Goal: Task Accomplishment & Management: Manage account settings

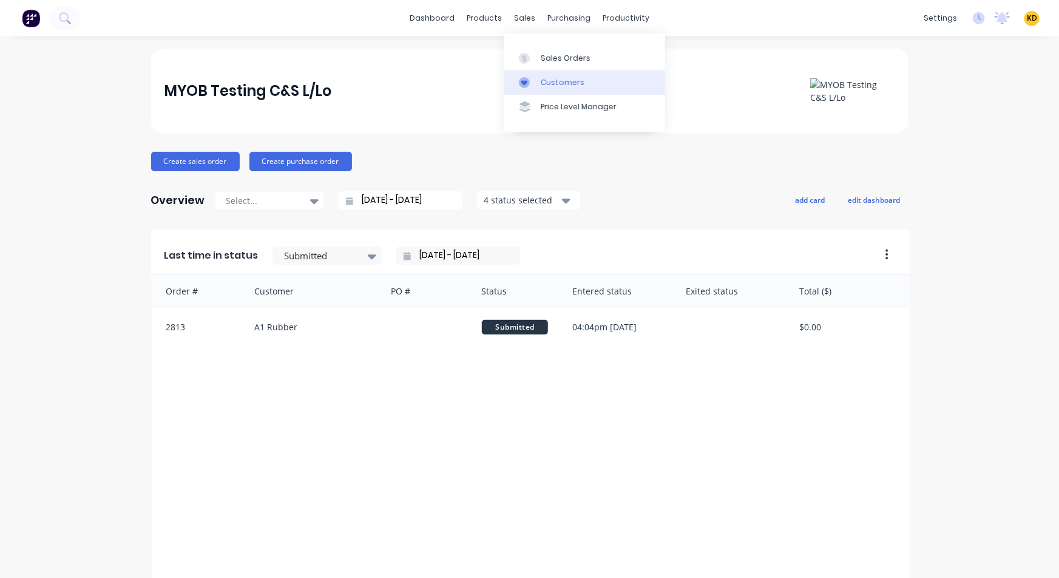
click at [556, 77] on div "Customers" at bounding box center [563, 82] width 44 height 11
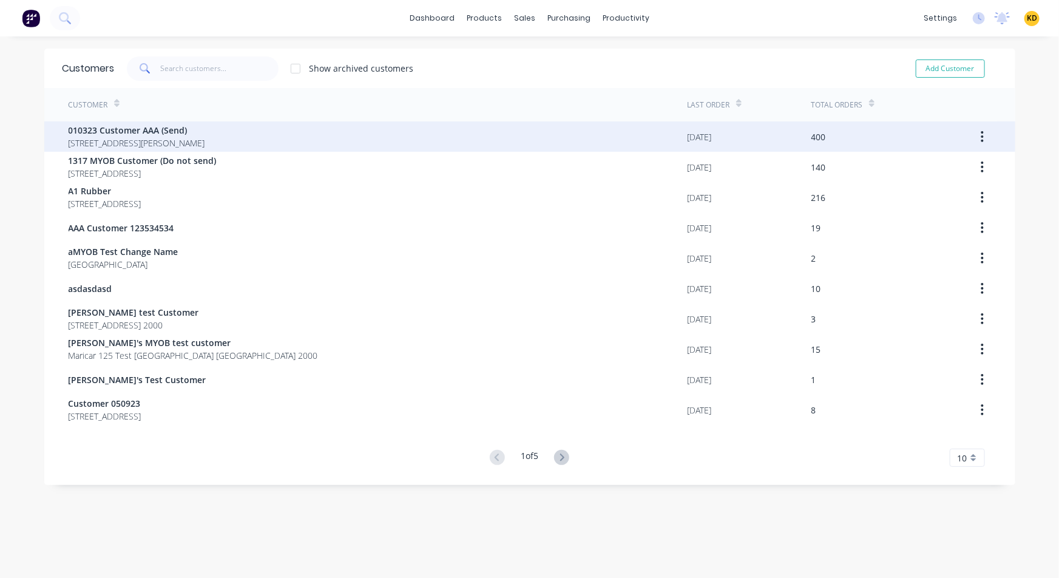
click at [553, 127] on div "010323 Customer AAA (Send) 40 Shirley St Clagirabaqqq Queensland Australia 4210" at bounding box center [378, 136] width 619 height 30
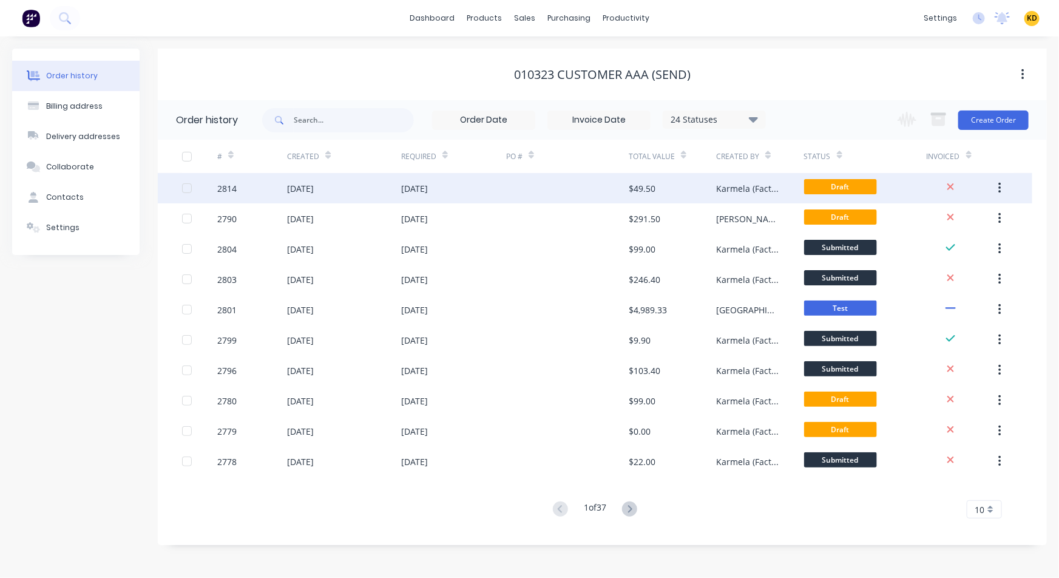
click at [1002, 191] on button "button" at bounding box center [1000, 188] width 29 height 22
click at [962, 249] on div "Duplicate" at bounding box center [956, 245] width 93 height 18
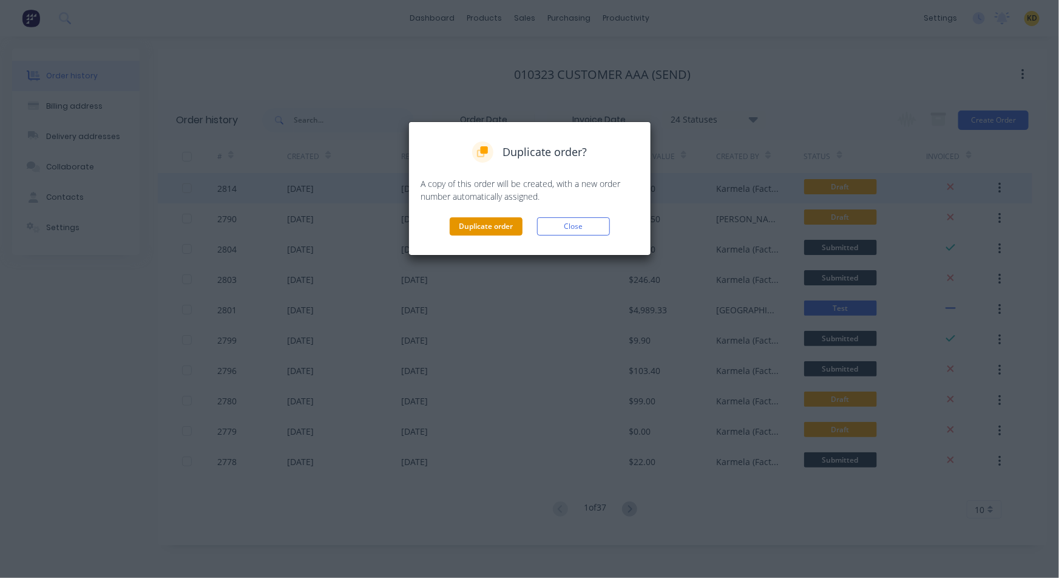
click at [490, 223] on button "Duplicate order" at bounding box center [486, 226] width 73 height 18
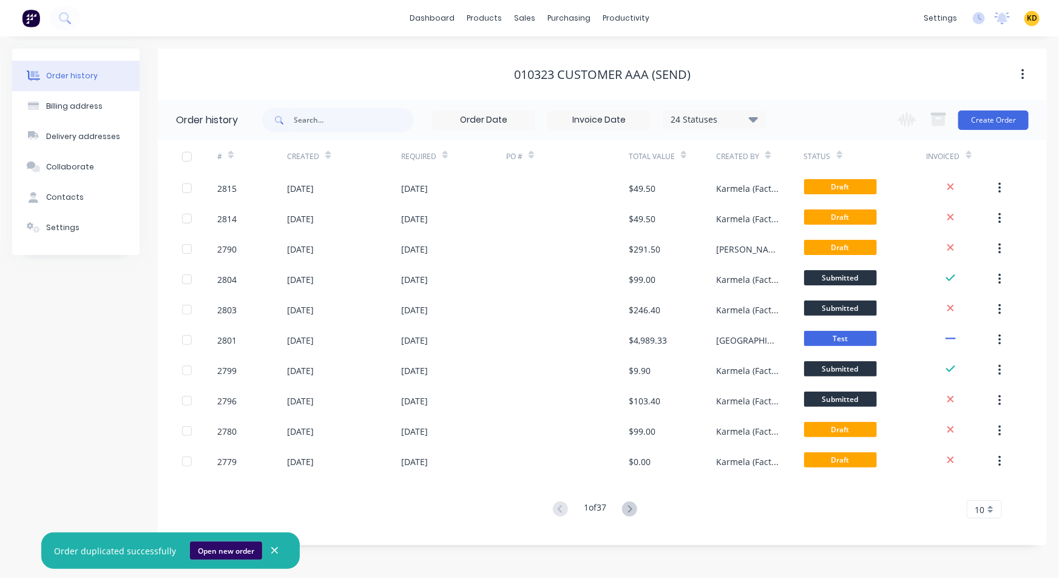
click at [224, 551] on button "Open new order" at bounding box center [226, 550] width 72 height 18
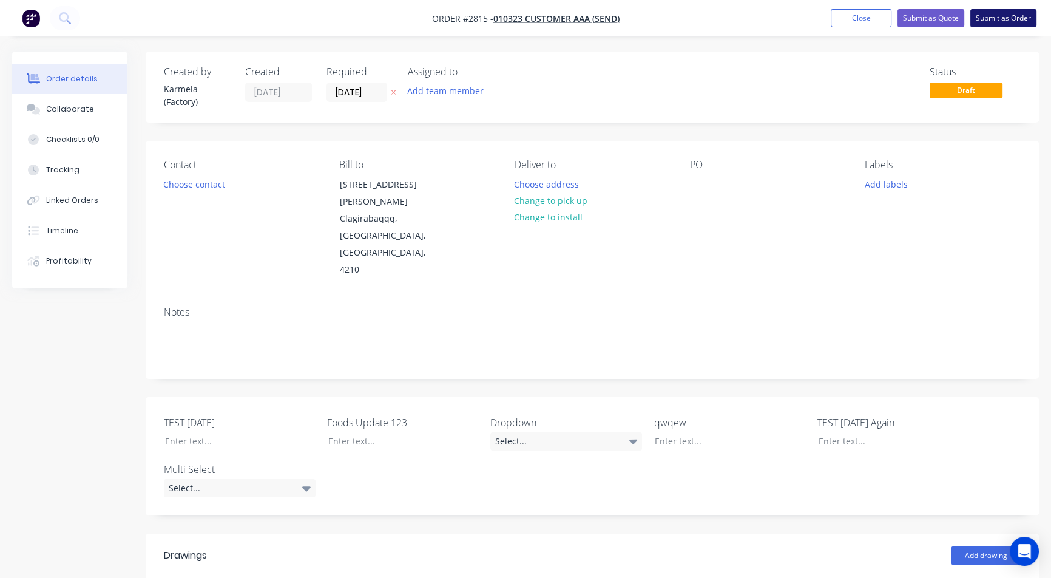
click at [985, 15] on button "Submit as Order" at bounding box center [1004, 18] width 66 height 18
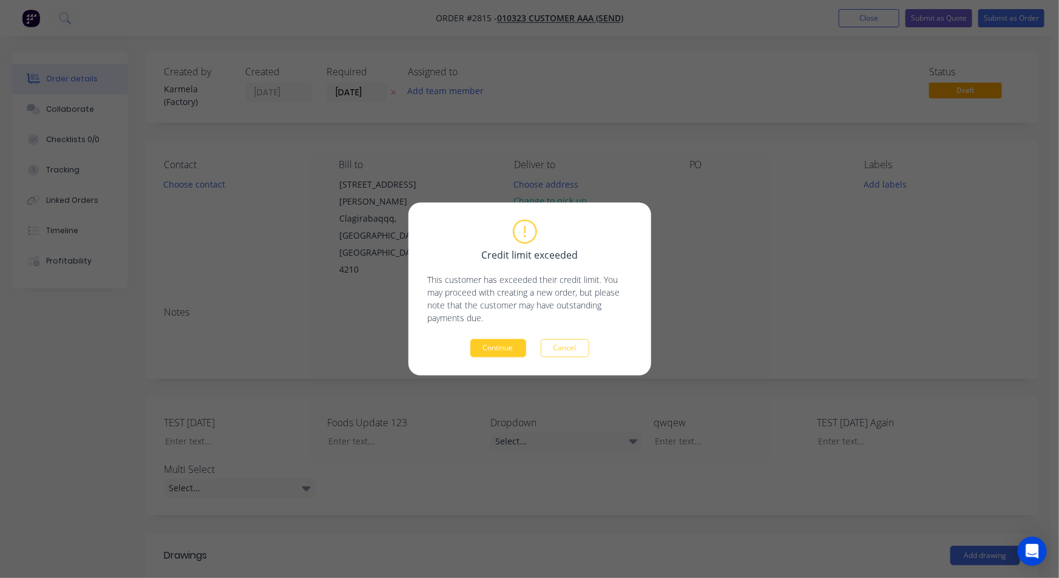
click at [501, 347] on button "Continue" at bounding box center [498, 348] width 56 height 18
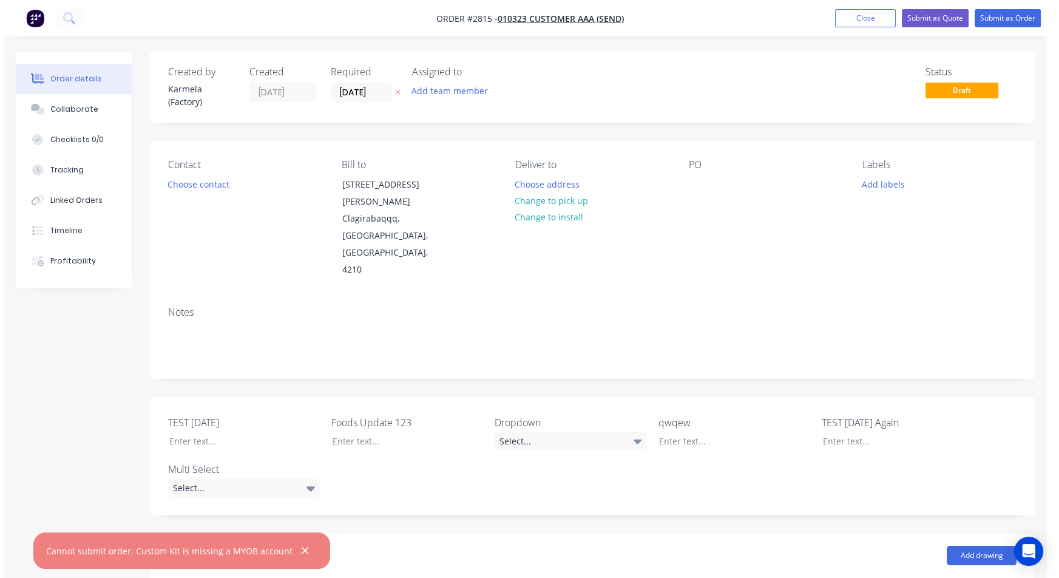
scroll to position [611, 0]
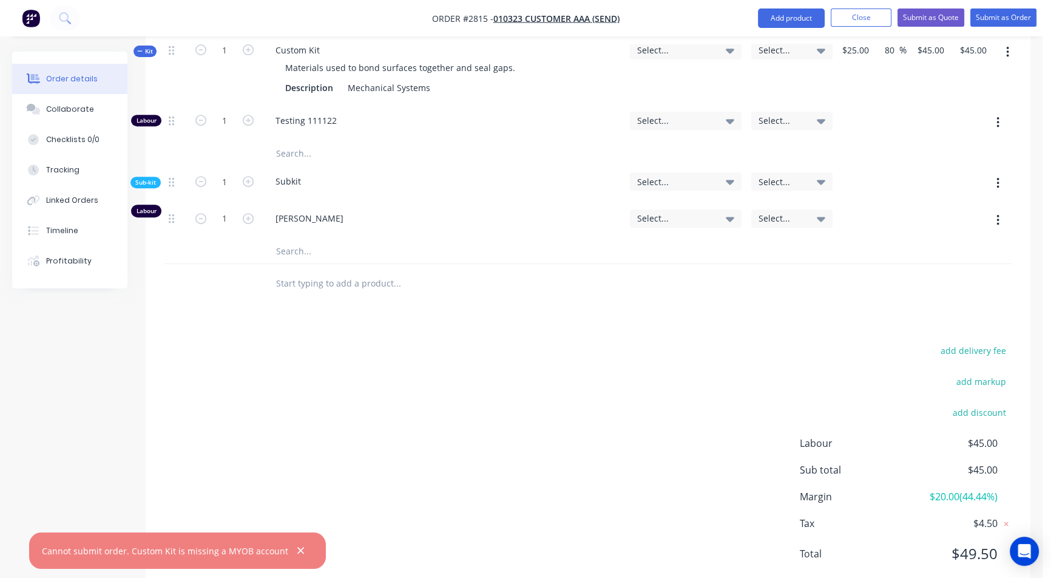
click at [682, 114] on span "Select..." at bounding box center [675, 120] width 76 height 13
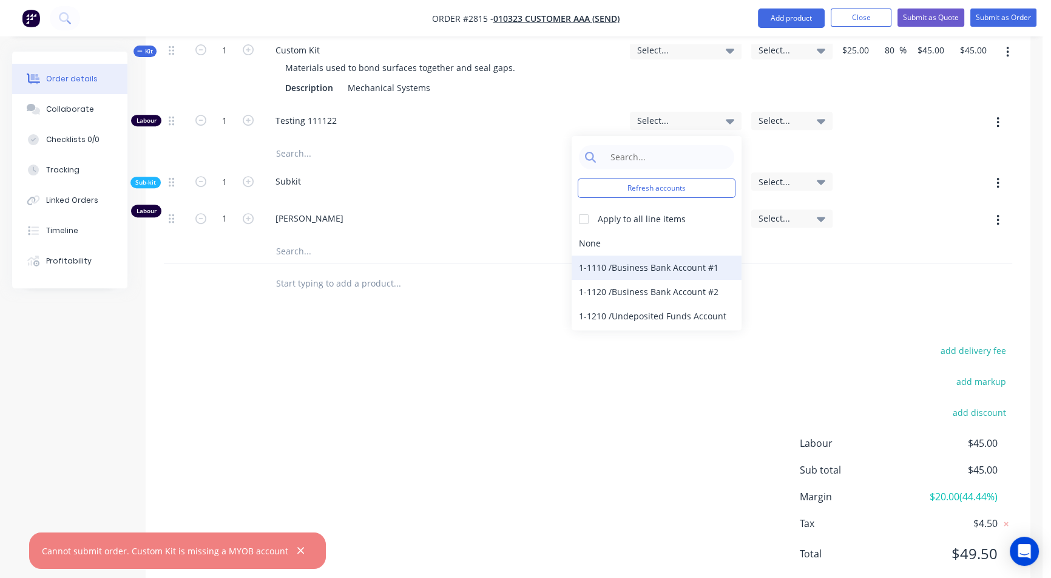
click at [651, 256] on div "1-1110 / Business Bank Account #1" at bounding box center [657, 268] width 170 height 24
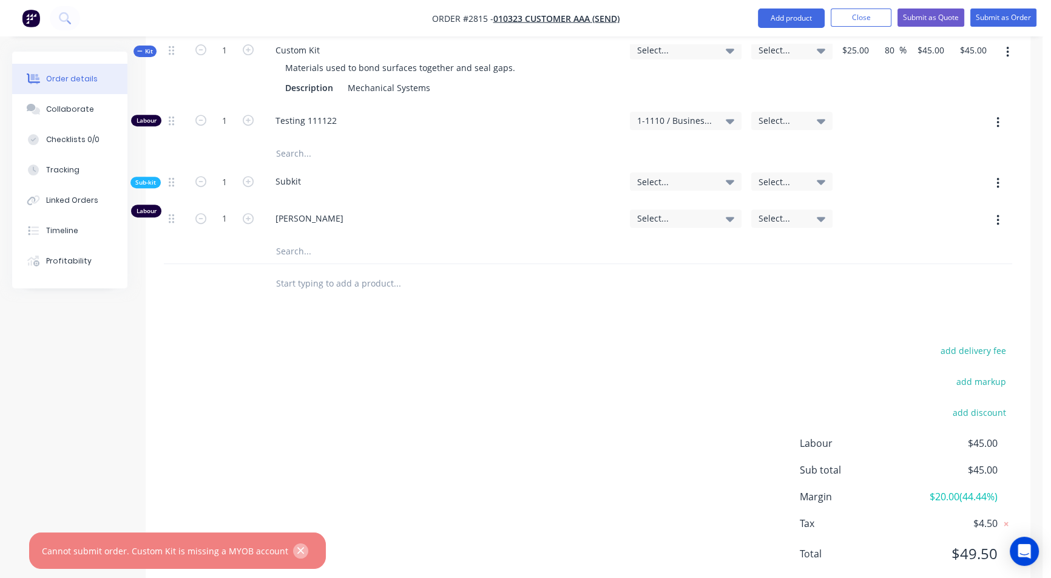
click at [297, 545] on icon "button" at bounding box center [301, 550] width 8 height 11
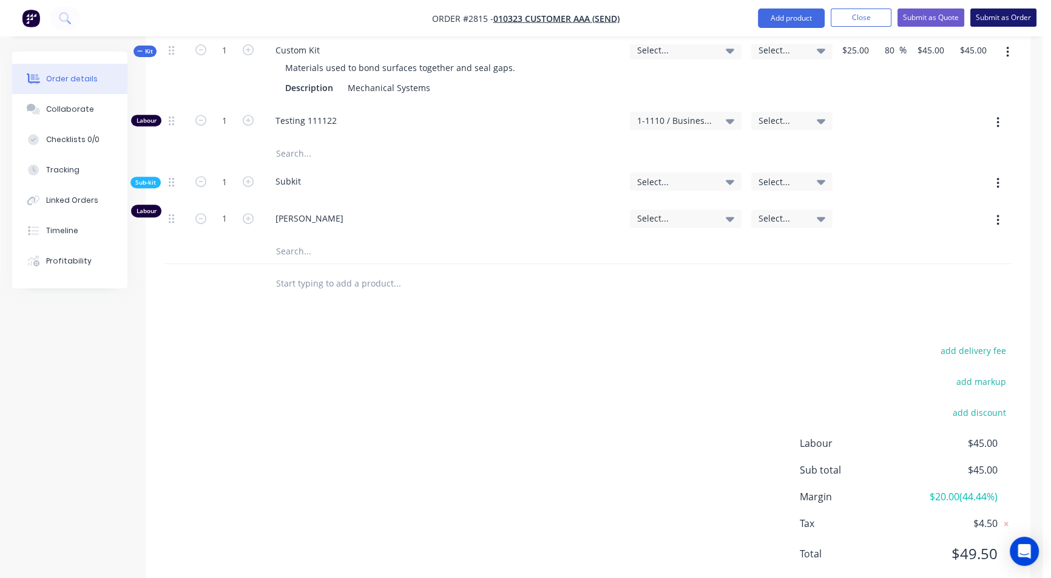
click at [1015, 22] on button "Submit as Order" at bounding box center [1004, 17] width 66 height 18
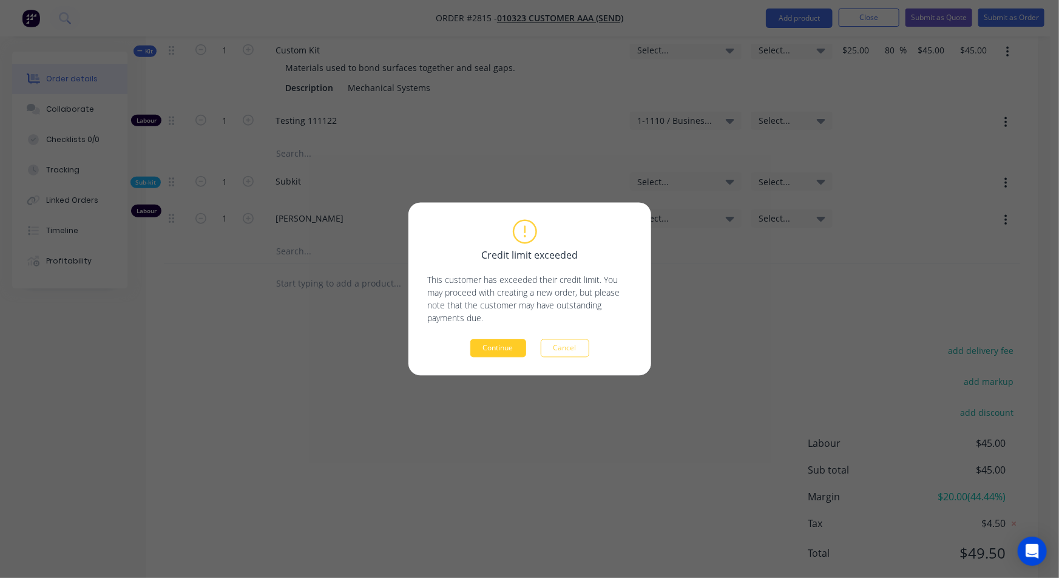
click at [510, 351] on button "Continue" at bounding box center [498, 348] width 56 height 18
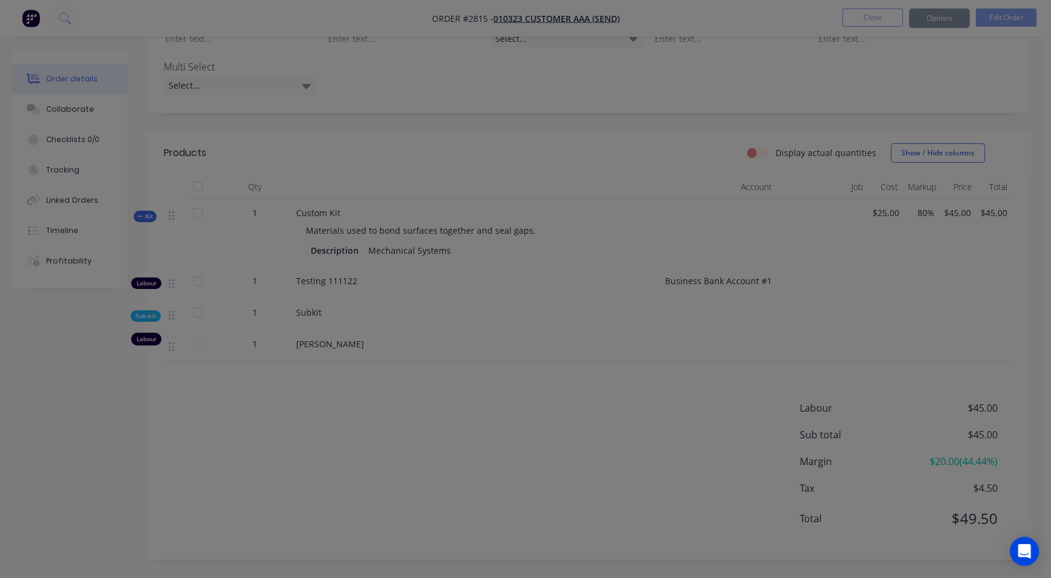
scroll to position [369, 0]
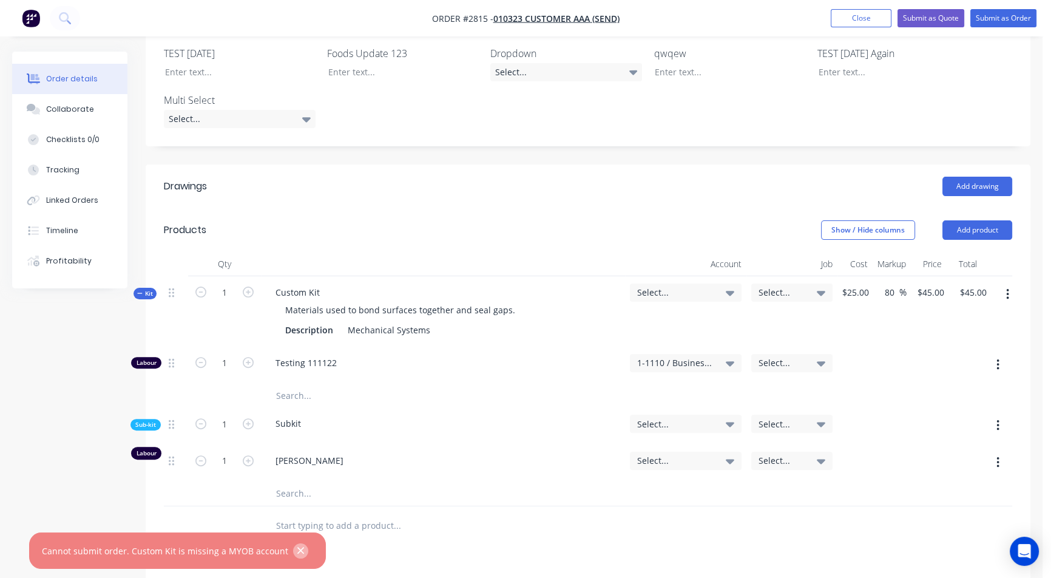
click at [297, 551] on icon "button" at bounding box center [301, 550] width 8 height 11
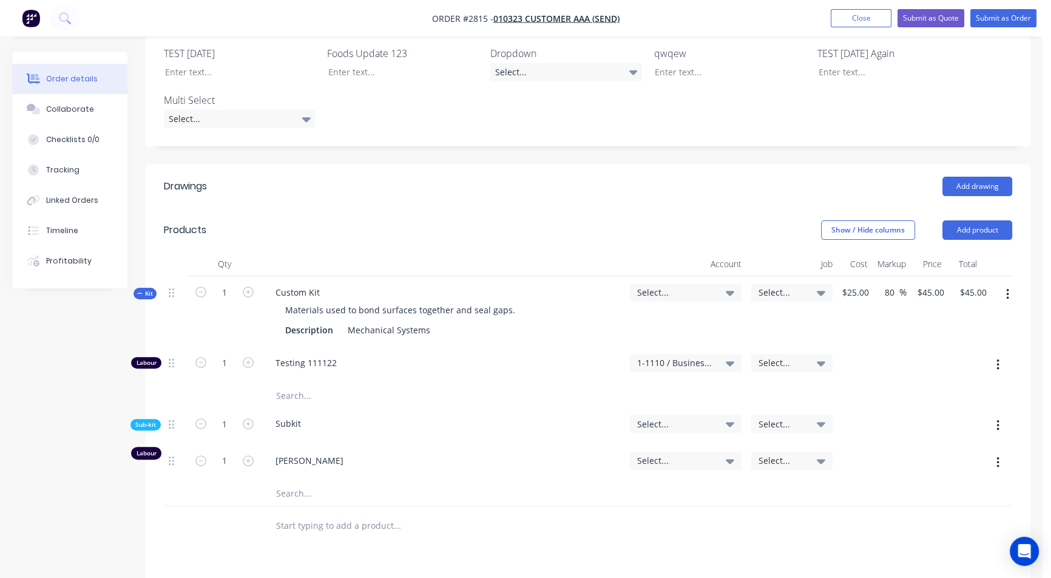
click at [694, 286] on span "Select..." at bounding box center [675, 292] width 76 height 13
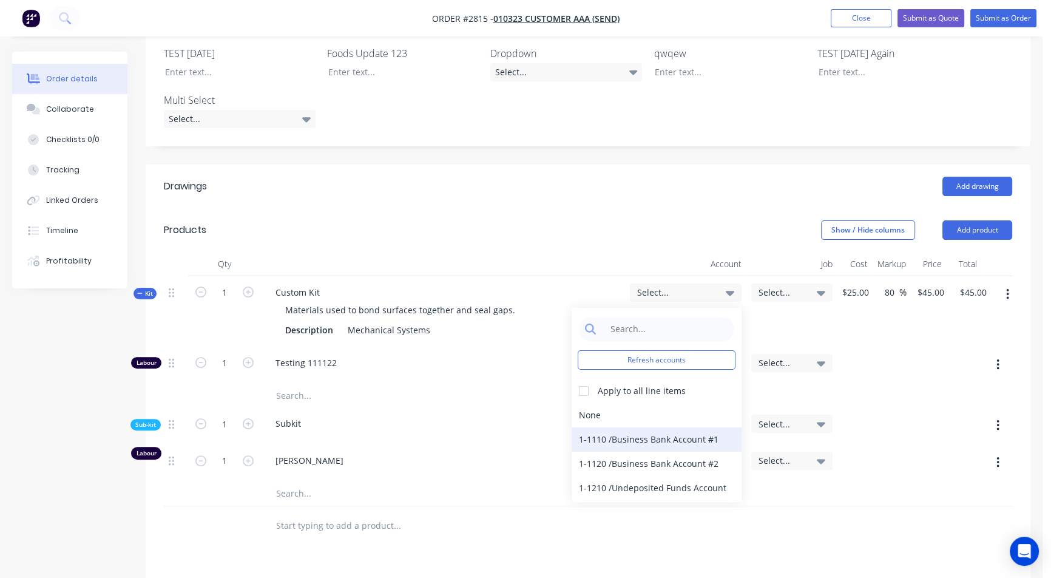
click at [657, 427] on div "1-1110 / Business Bank Account #1" at bounding box center [657, 439] width 170 height 24
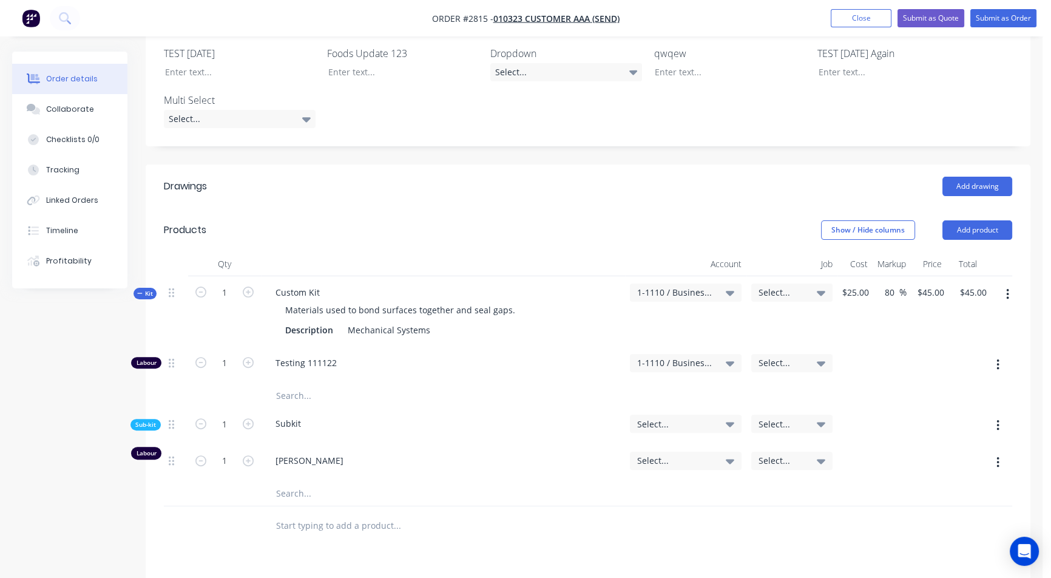
click at [680, 286] on span "1-1110 / Business Bank Account #1" at bounding box center [675, 292] width 76 height 13
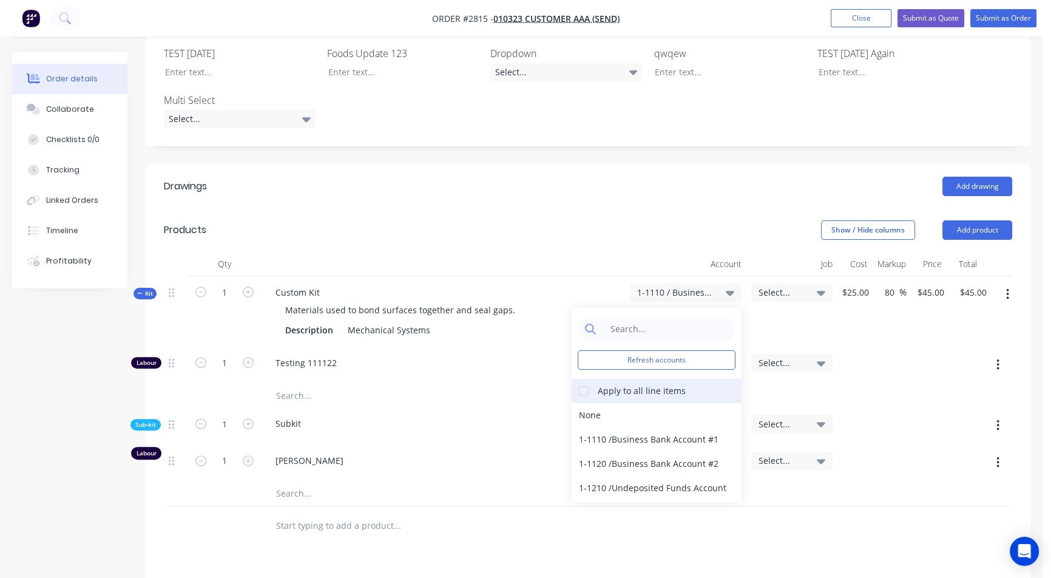
click at [632, 384] on div "Apply to all line items" at bounding box center [642, 390] width 88 height 13
click at [585, 379] on div at bounding box center [584, 391] width 24 height 24
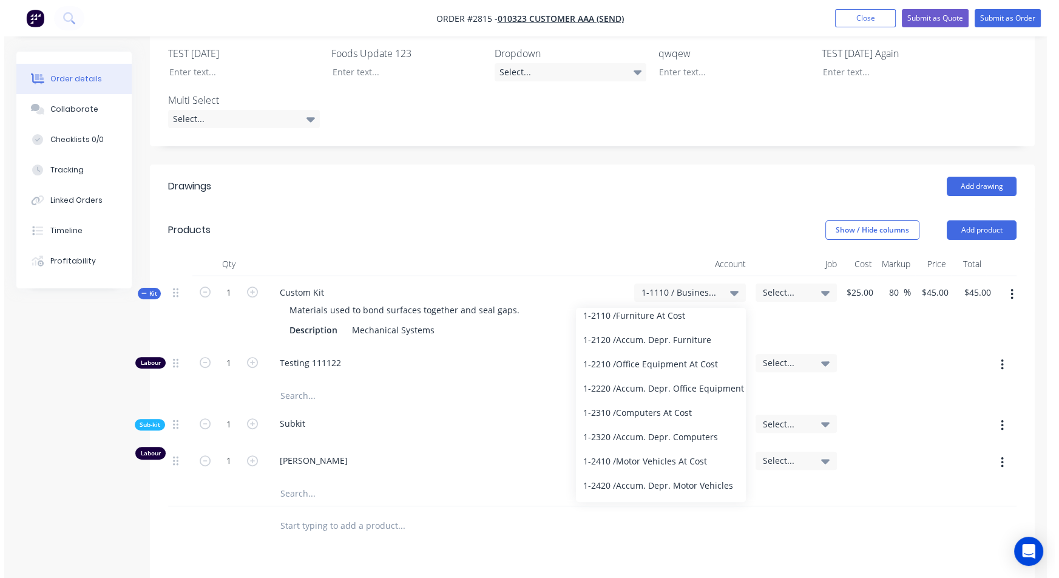
scroll to position [371, 0]
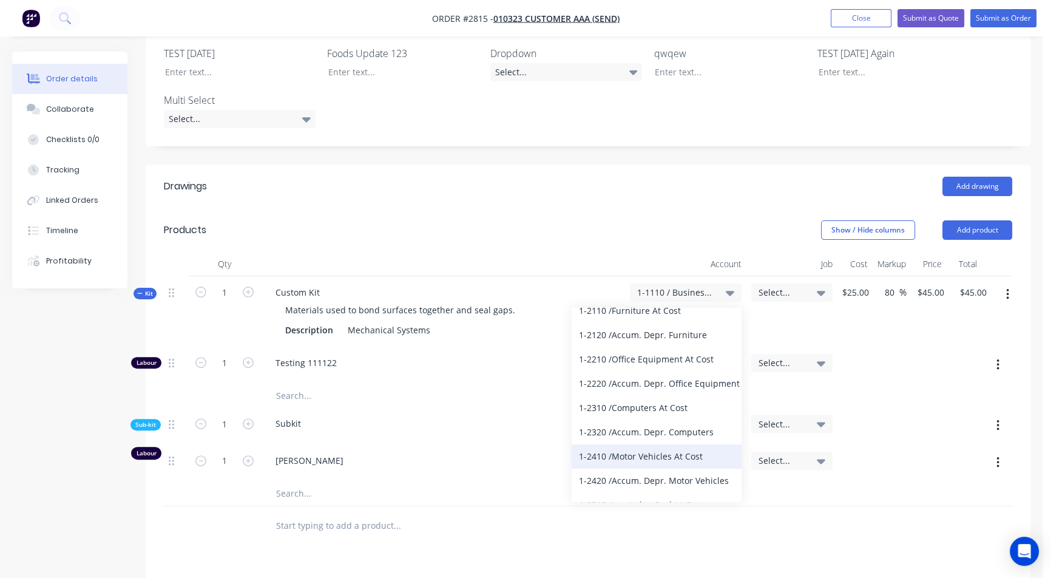
click at [656, 444] on div "1-2410 / Motor Vehicles At Cost" at bounding box center [657, 456] width 170 height 24
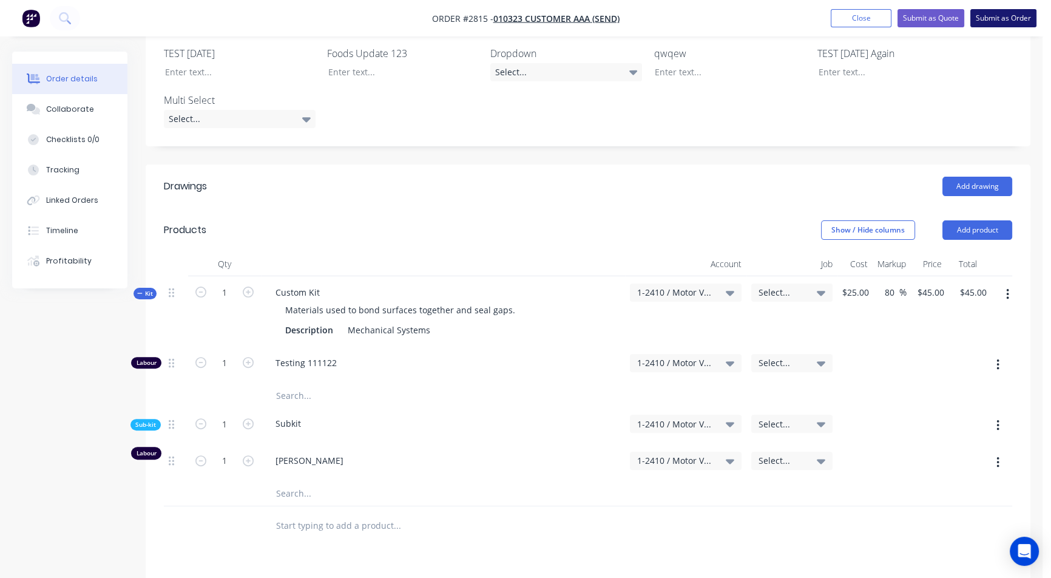
click at [995, 20] on button "Submit as Order" at bounding box center [1004, 18] width 66 height 18
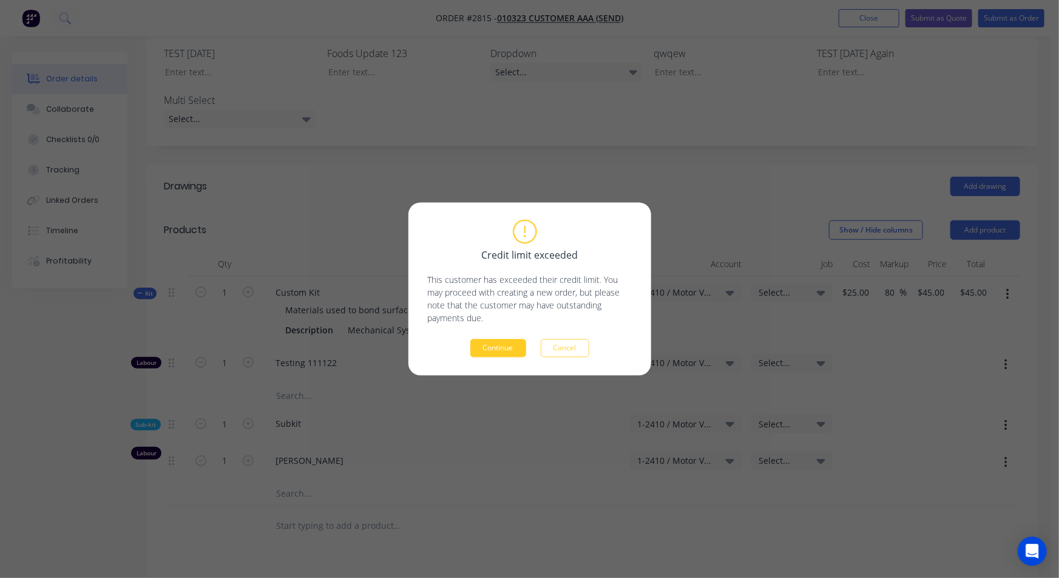
click at [509, 343] on button "Continue" at bounding box center [498, 348] width 56 height 18
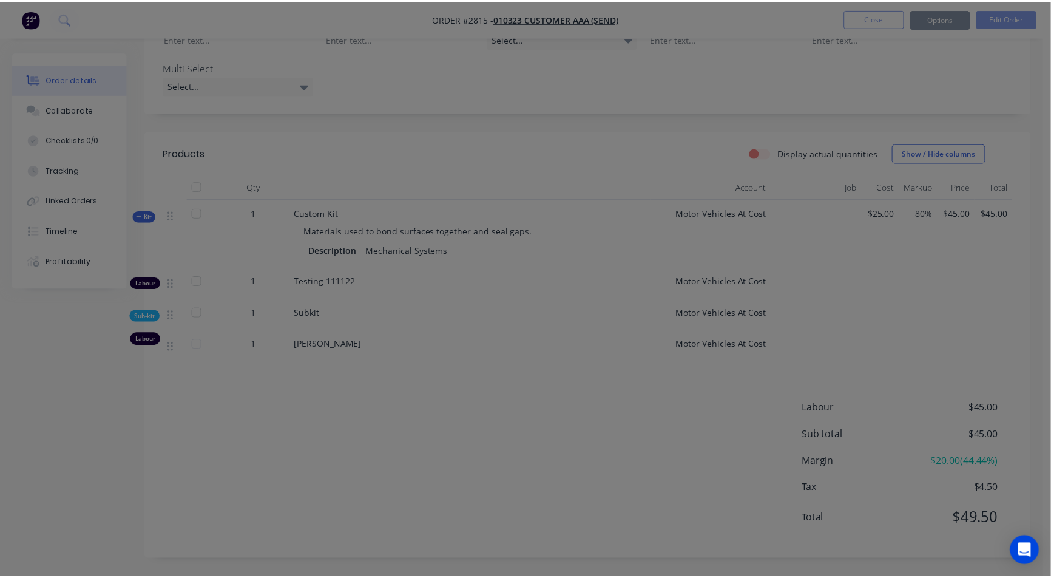
scroll to position [351, 0]
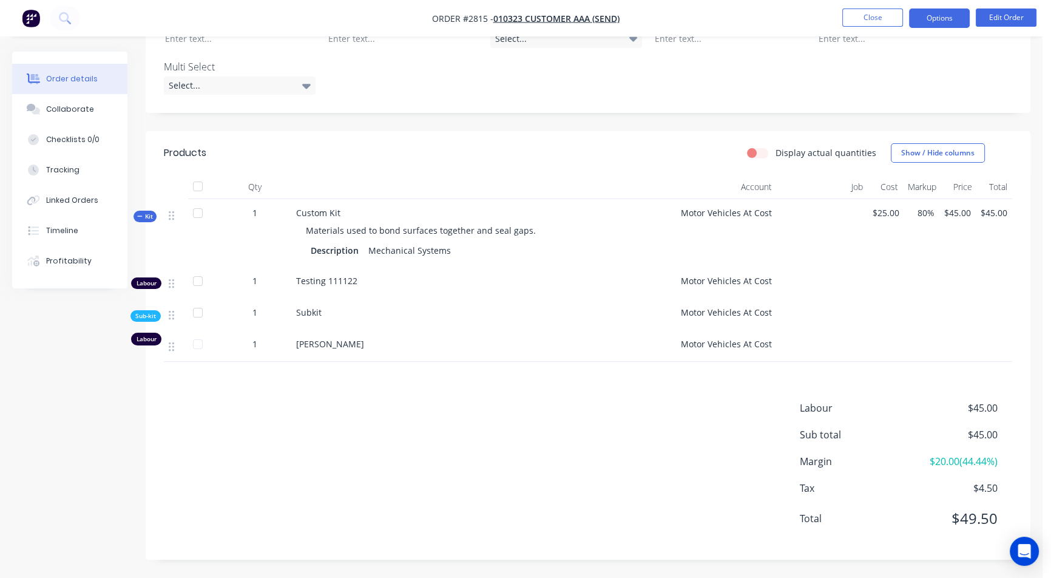
click at [941, 13] on button "Options" at bounding box center [939, 17] width 61 height 19
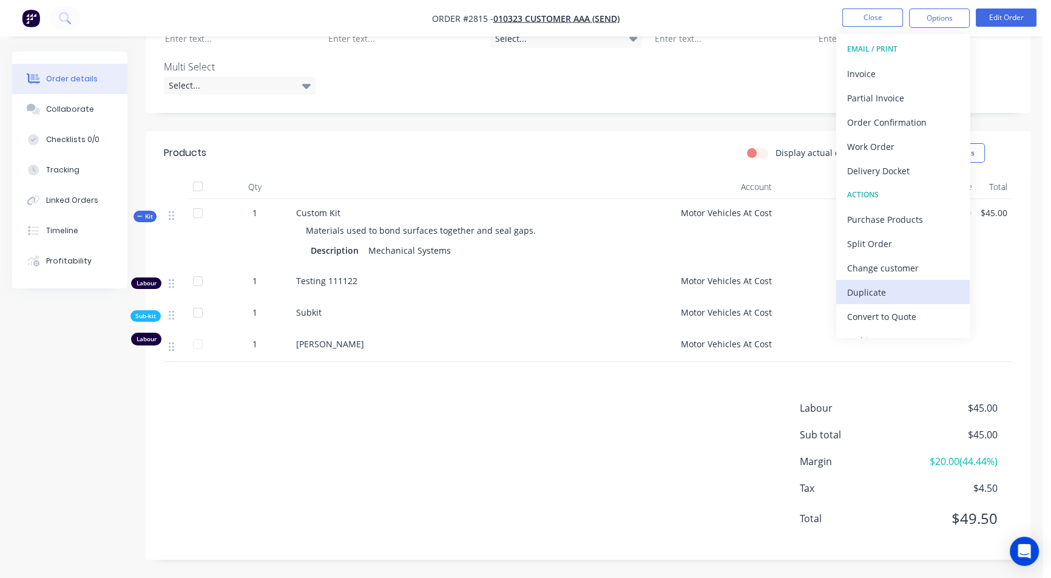
click at [883, 283] on div "Duplicate" at bounding box center [903, 292] width 112 height 18
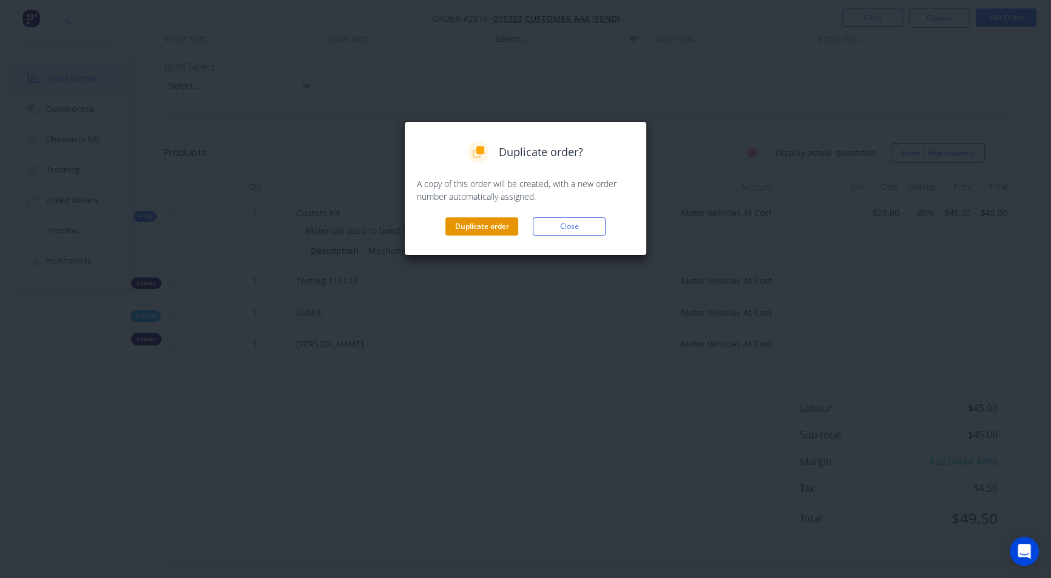
click at [470, 224] on button "Duplicate order" at bounding box center [482, 226] width 73 height 18
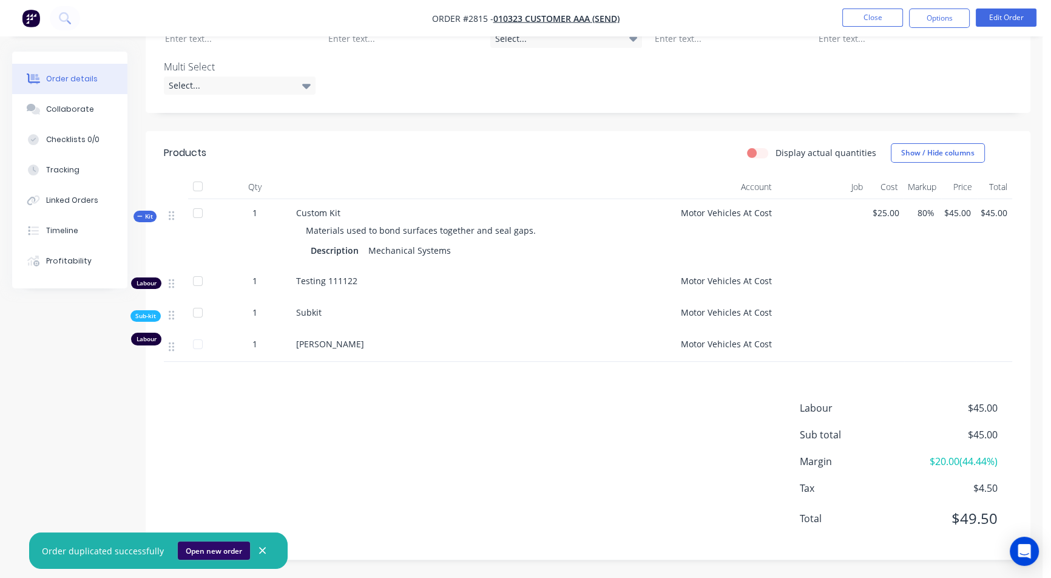
click at [215, 546] on button "Open new order" at bounding box center [214, 550] width 72 height 18
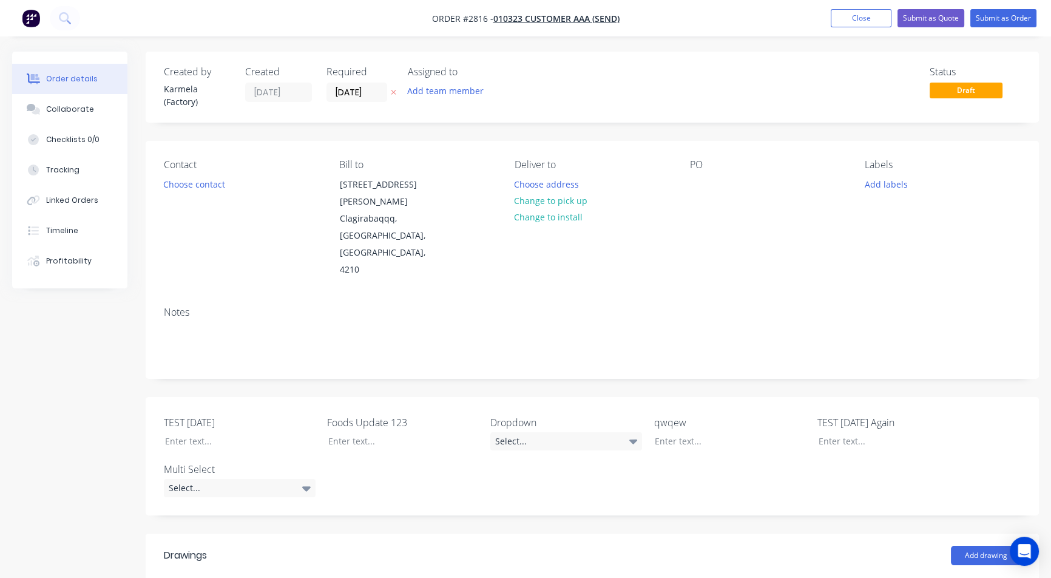
click at [851, 12] on button "Close" at bounding box center [861, 18] width 61 height 18
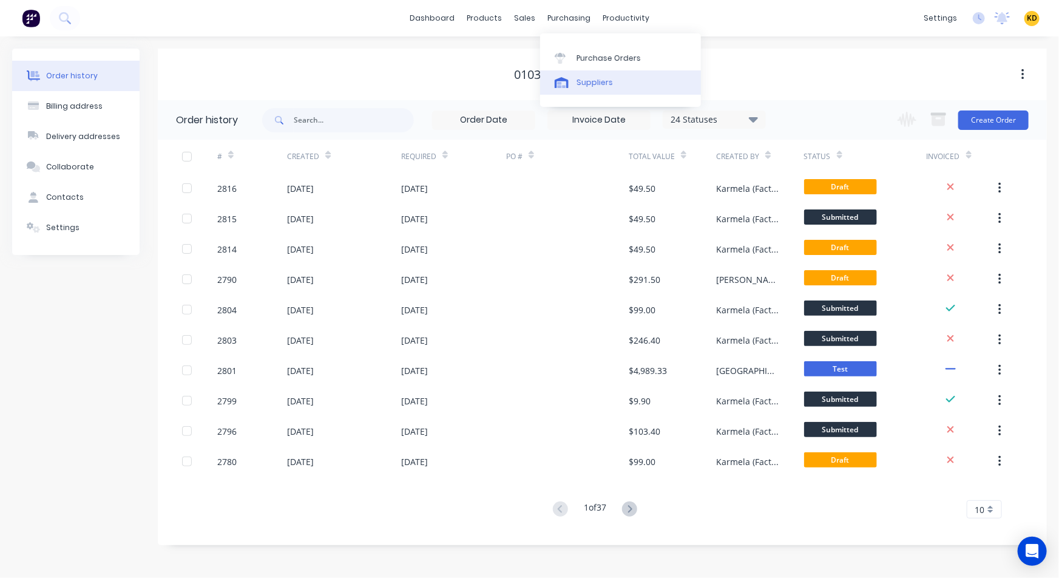
click at [598, 81] on div "Suppliers" at bounding box center [595, 82] width 36 height 11
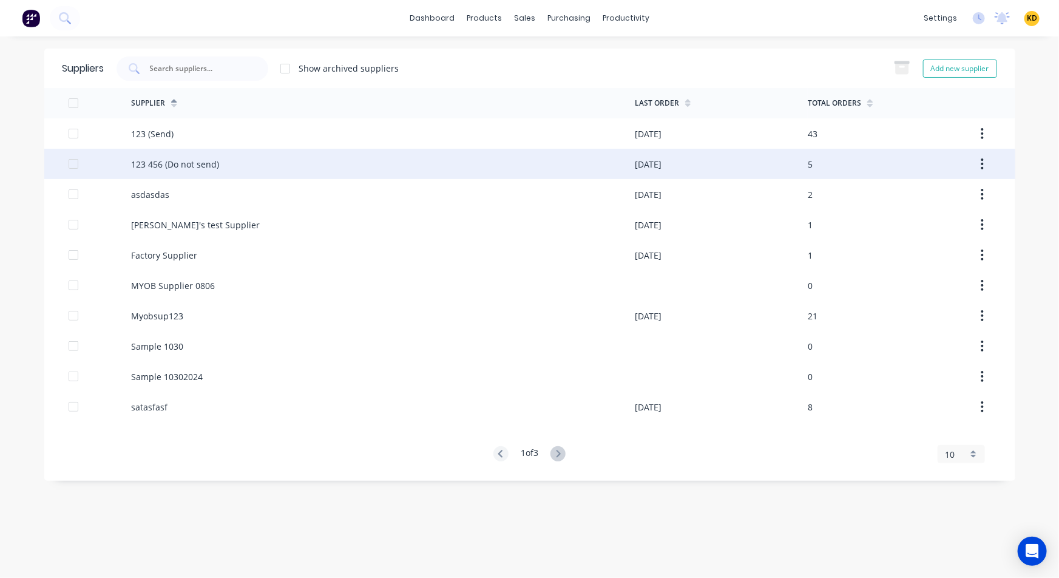
click at [569, 169] on div "123 456 (Do not send)" at bounding box center [383, 164] width 504 height 30
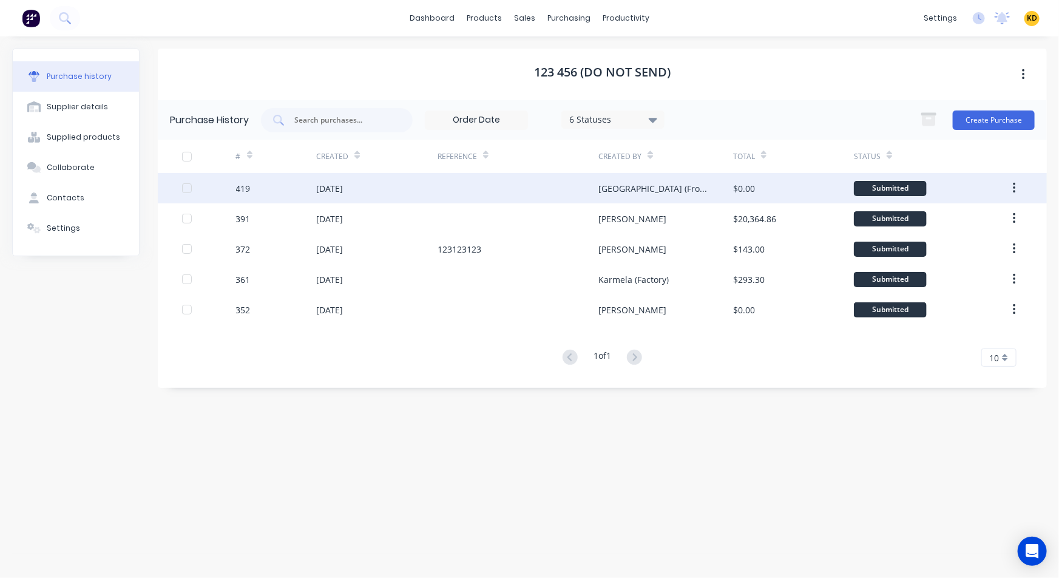
click at [1015, 188] on icon "button" at bounding box center [1014, 187] width 3 height 13
click at [969, 245] on div "Duplicate" at bounding box center [970, 245] width 93 height 18
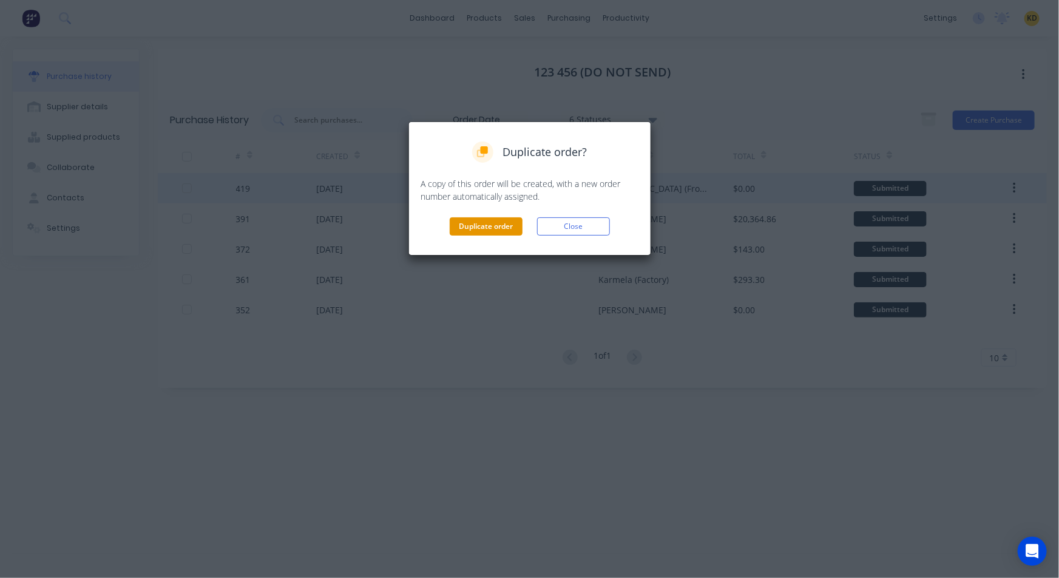
click at [487, 222] on button "Duplicate order" at bounding box center [486, 226] width 73 height 18
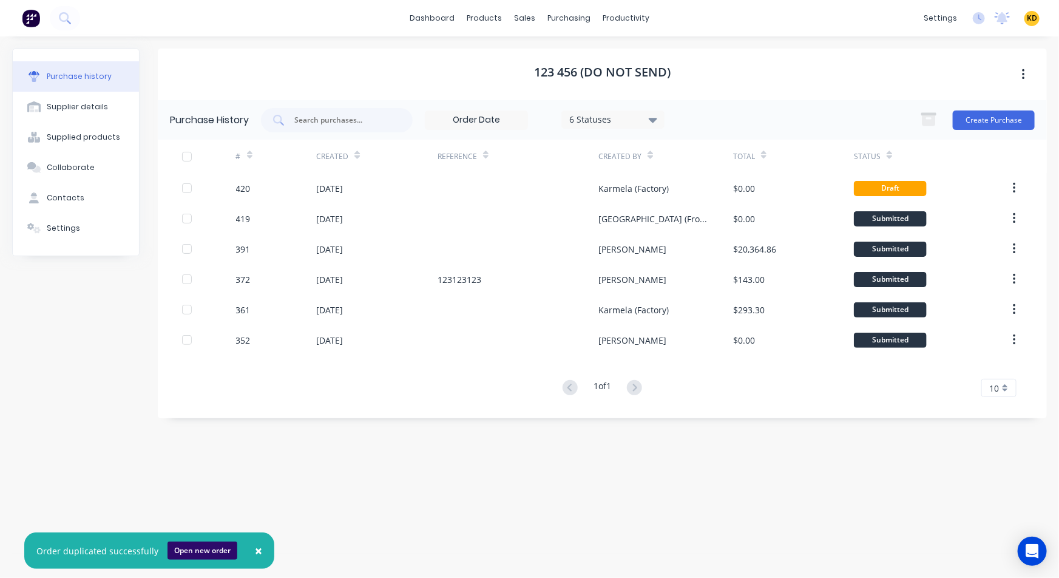
click at [212, 545] on button "Open new order" at bounding box center [203, 550] width 70 height 18
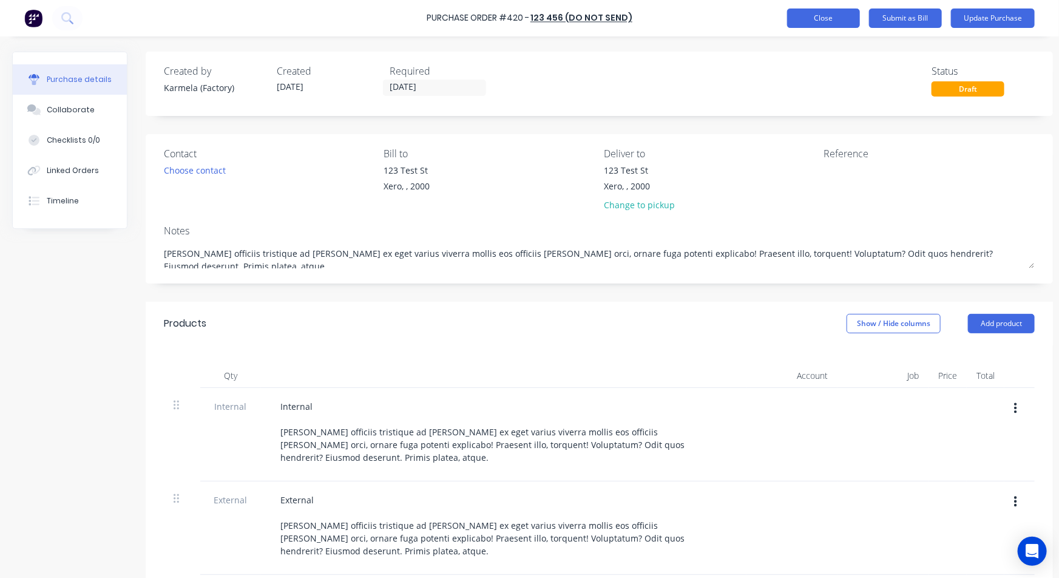
type textarea "x"
click at [829, 24] on button "Close" at bounding box center [823, 17] width 73 height 19
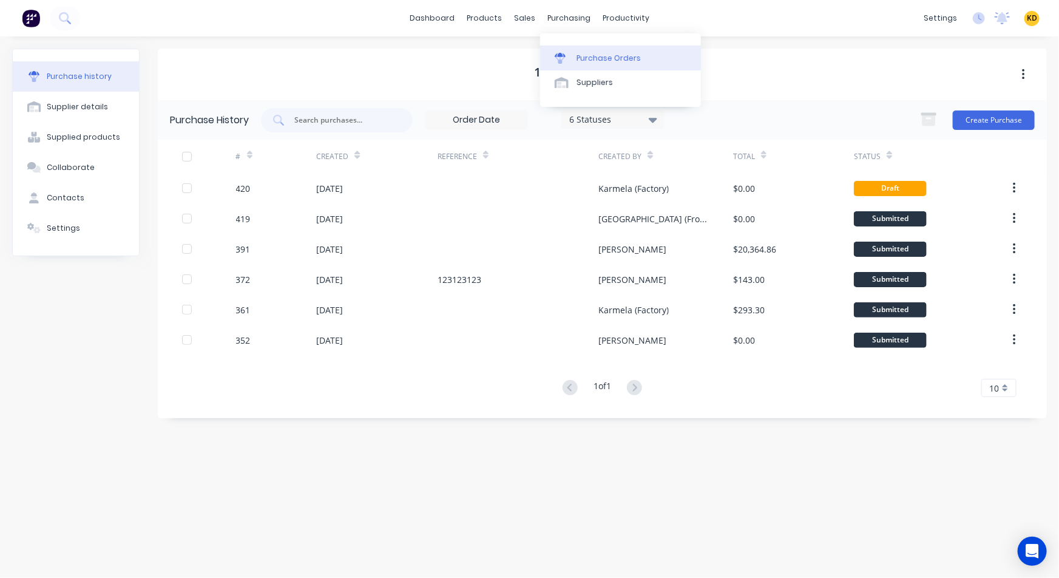
click at [613, 53] on div "Purchase Orders" at bounding box center [609, 58] width 64 height 11
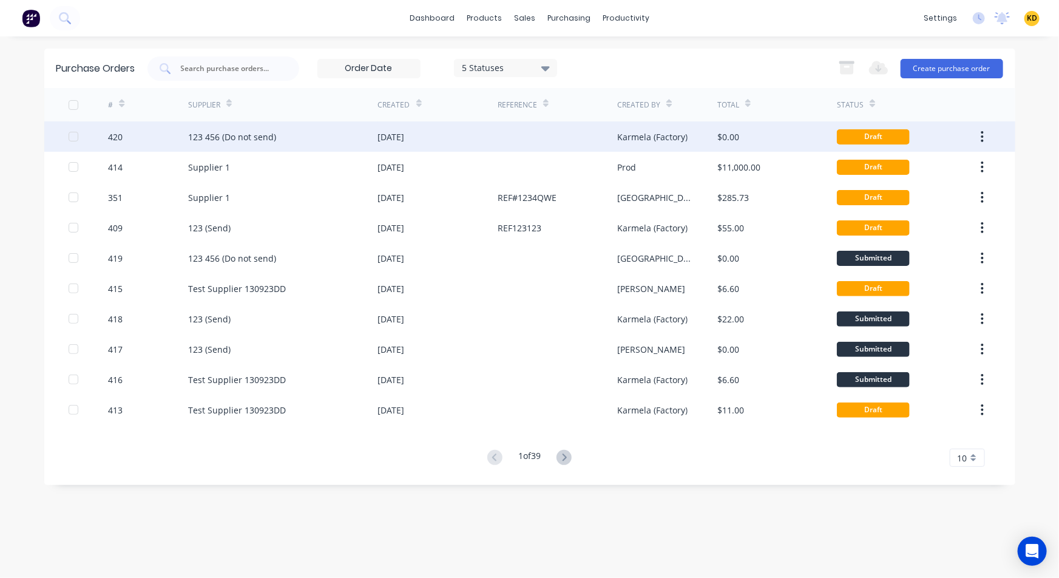
click at [985, 135] on button "button" at bounding box center [982, 137] width 29 height 22
click at [941, 183] on button "Duplicate" at bounding box center [939, 193] width 115 height 24
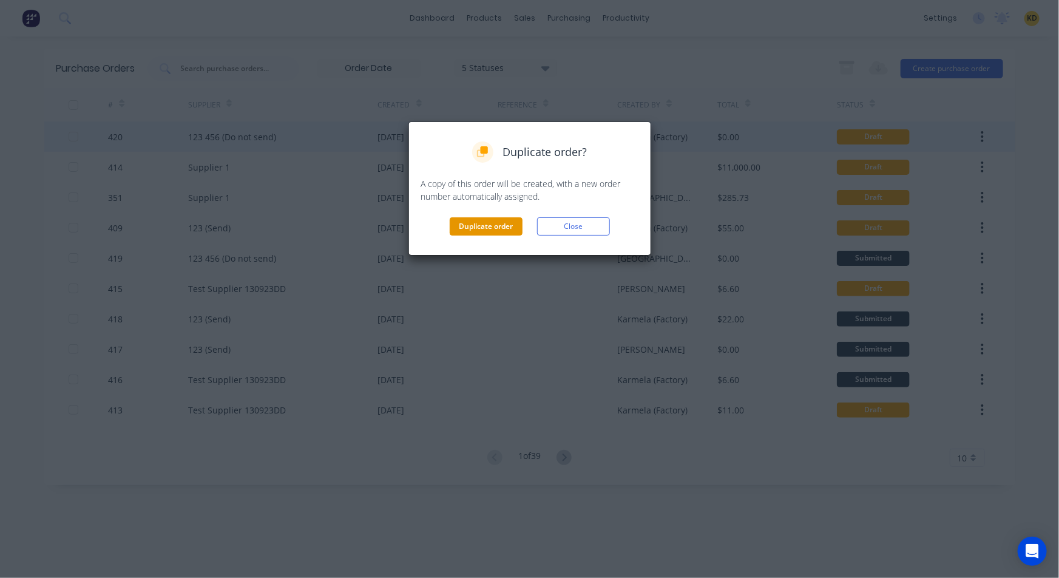
click at [455, 233] on button "Duplicate order" at bounding box center [486, 226] width 73 height 18
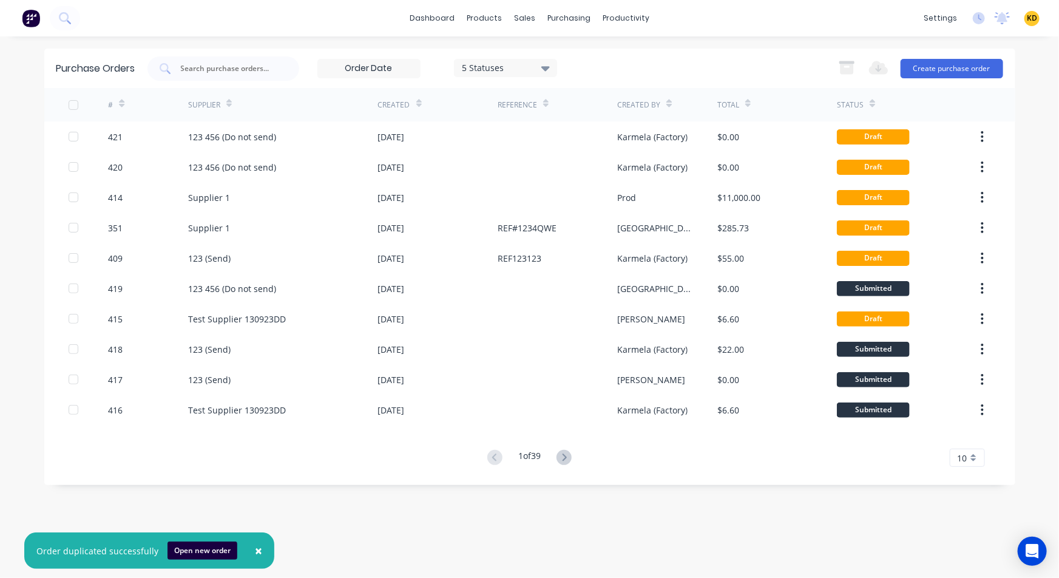
click at [257, 549] on button "×" at bounding box center [259, 550] width 32 height 29
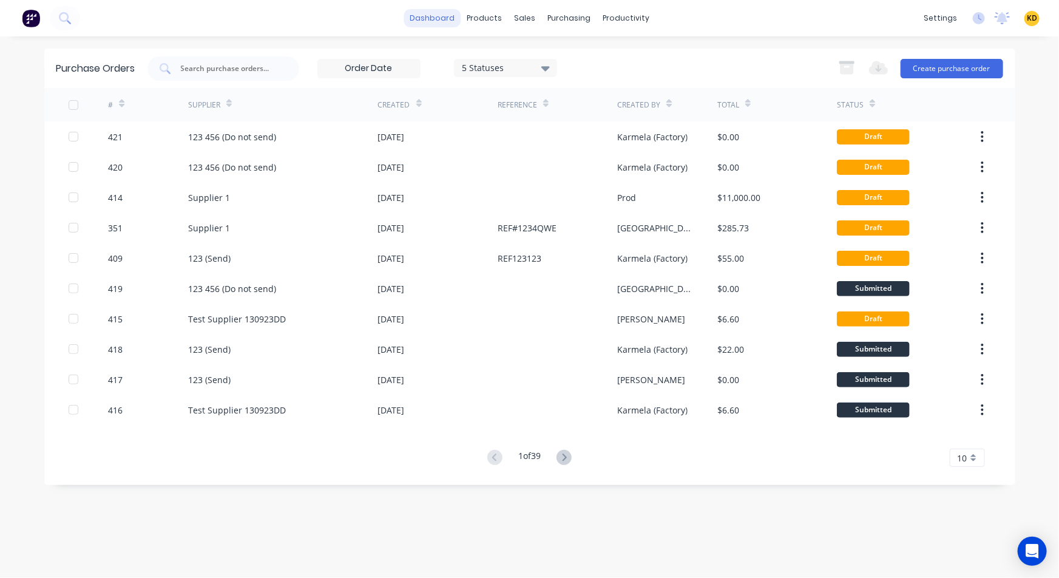
click at [439, 16] on link "dashboard" at bounding box center [432, 18] width 57 height 18
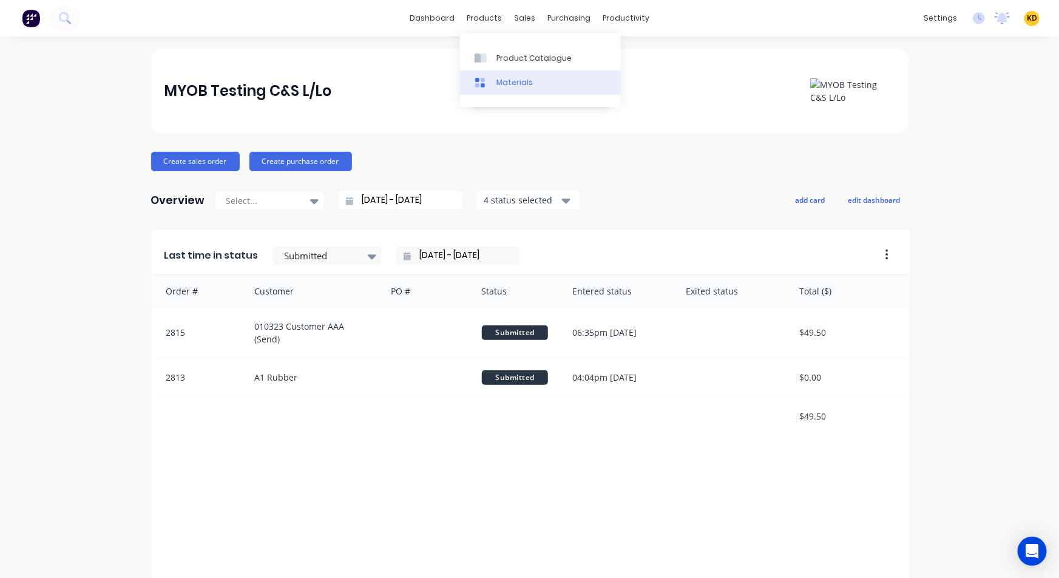
click at [515, 79] on div "Materials" at bounding box center [514, 82] width 36 height 11
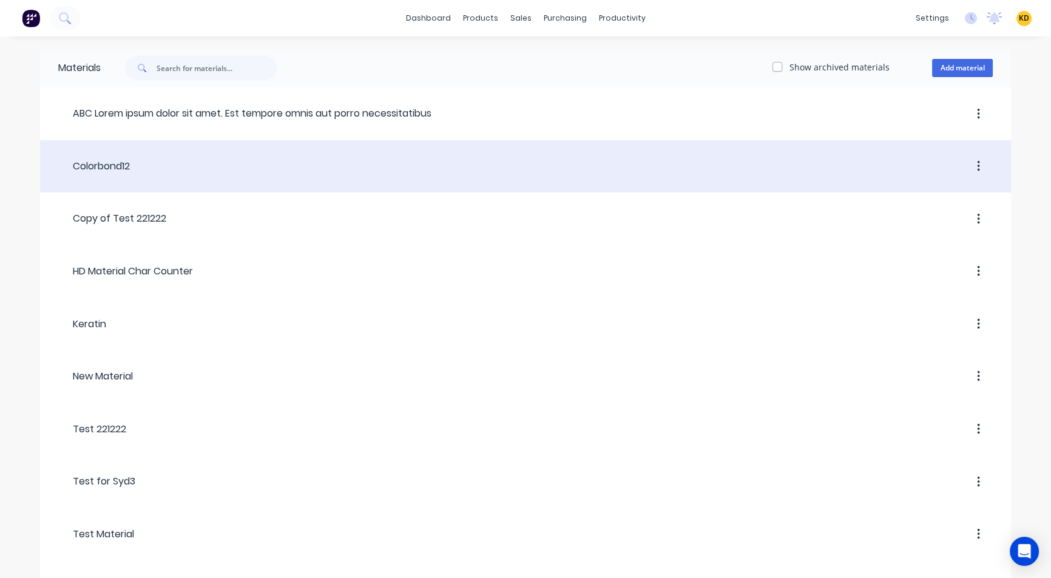
click at [978, 169] on icon "button" at bounding box center [978, 166] width 2 height 11
click at [946, 224] on div "Archive" at bounding box center [935, 223] width 93 height 18
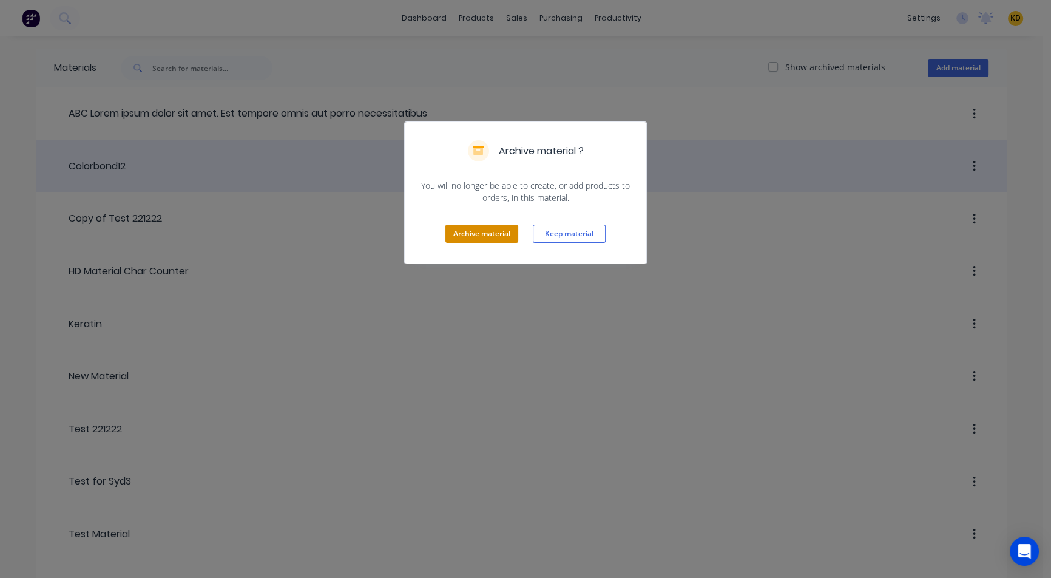
click at [475, 231] on button "Archive material" at bounding box center [482, 234] width 73 height 18
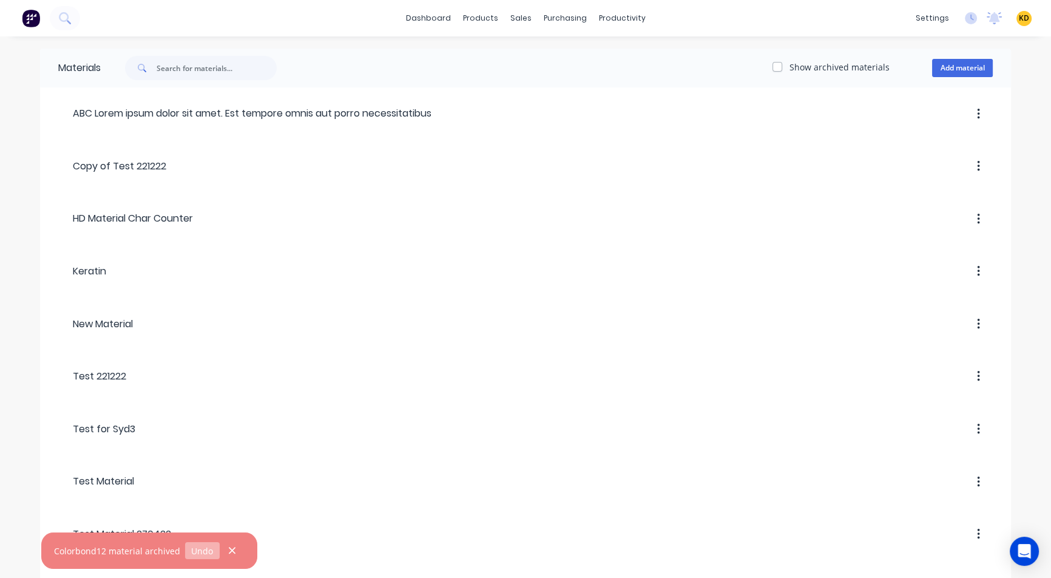
click at [197, 552] on button "Undo" at bounding box center [202, 550] width 35 height 16
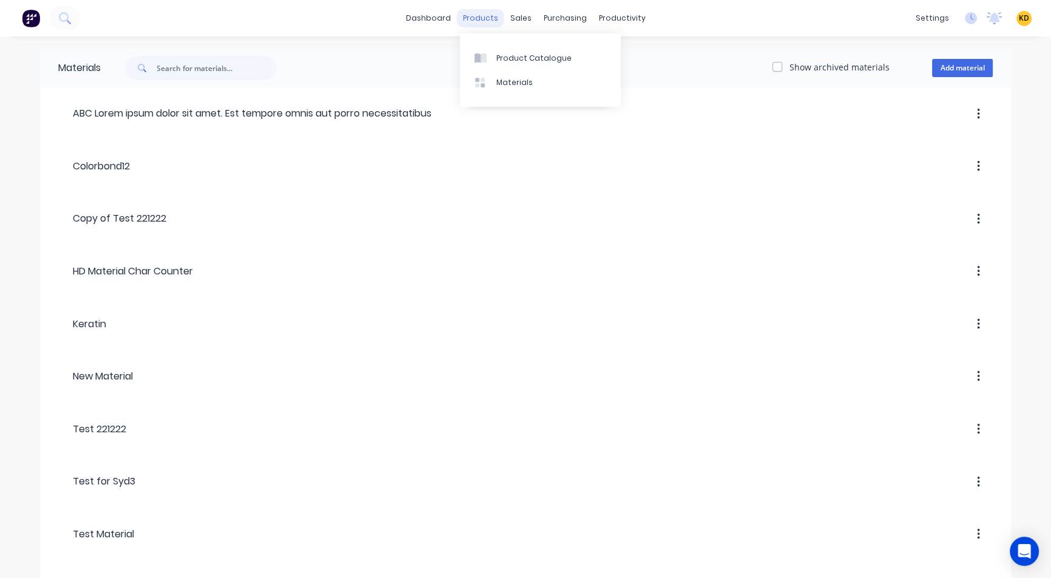
click at [488, 14] on div "products" at bounding box center [480, 18] width 47 height 18
click at [557, 84] on div "Customers" at bounding box center [563, 82] width 44 height 11
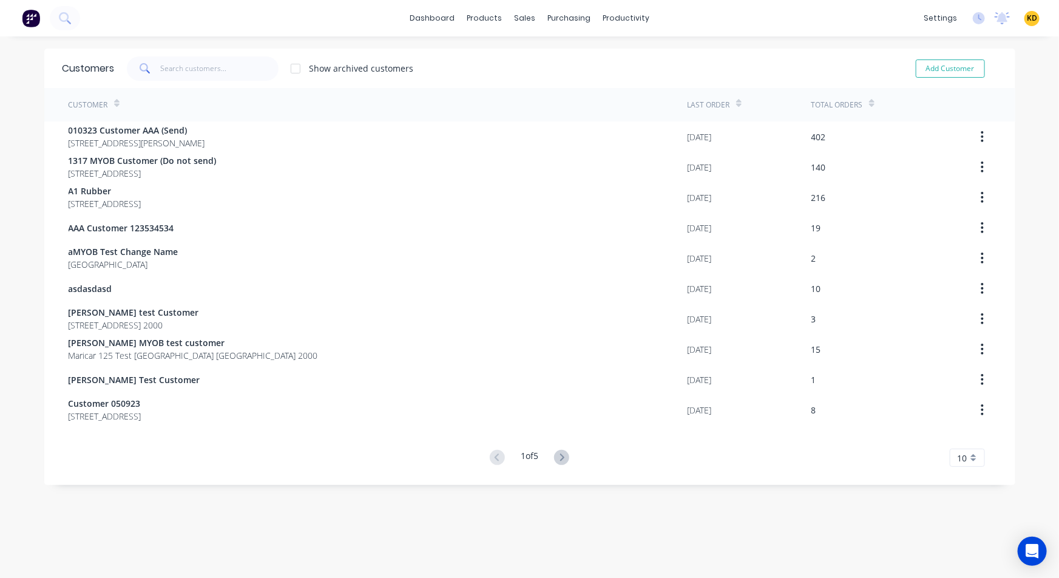
click at [734, 27] on div "dashboard products sales purchasing productivity dashboard products Product Cat…" at bounding box center [529, 18] width 1059 height 36
